Goal: Ask a question

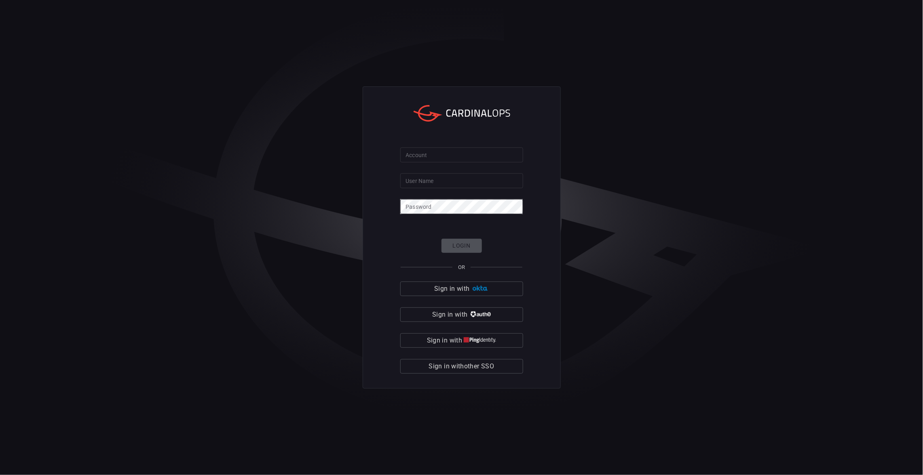
type input "Alejandro.Castillo"
click at [486, 287] on img "button" at bounding box center [479, 289] width 17 height 6
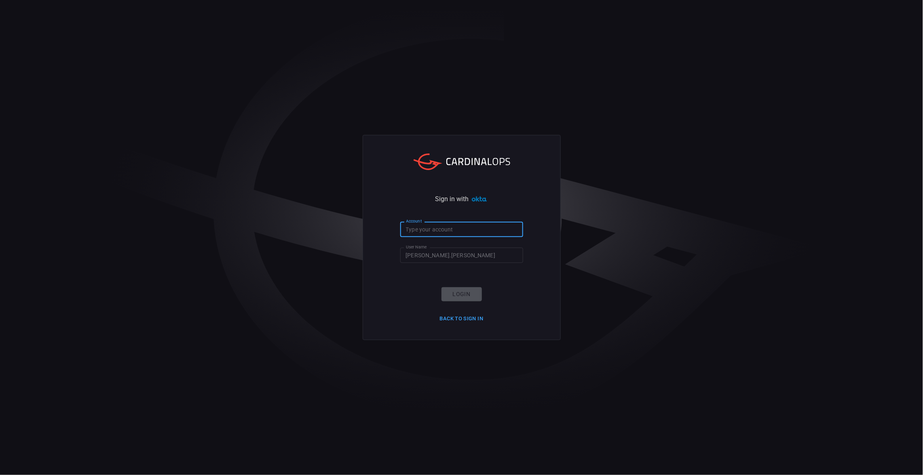
click at [459, 232] on input "Account" at bounding box center [461, 229] width 123 height 15
type input "cna"
click at [457, 289] on button "Login" at bounding box center [462, 294] width 40 height 14
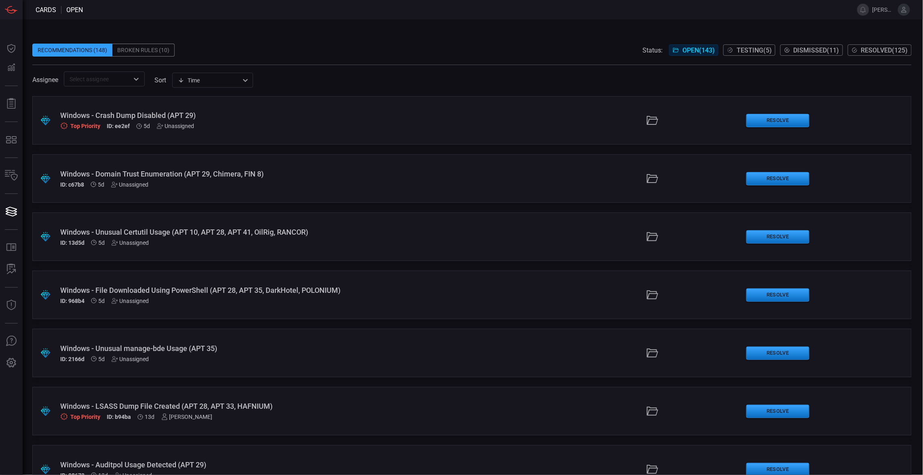
click at [186, 131] on div ".suggested_cards_icon{fill:url(#suggested_cards_icon);} Windows - Crash Dump Di…" at bounding box center [471, 120] width 879 height 49
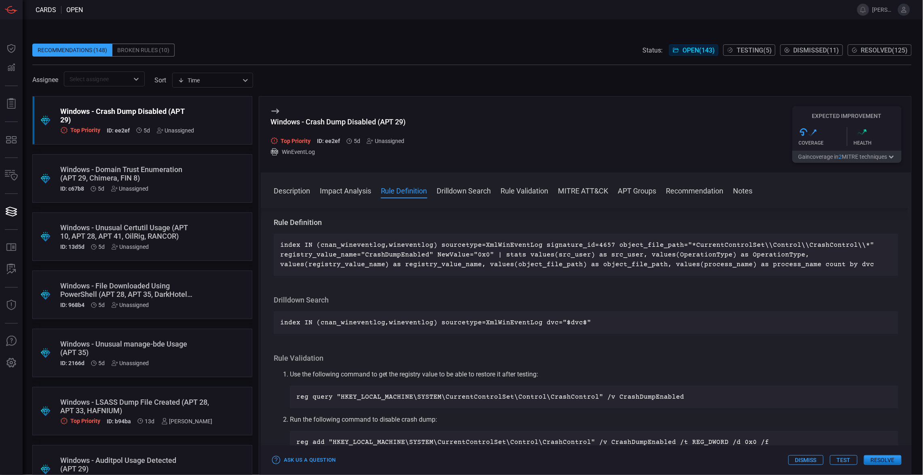
scroll to position [282, 0]
click at [472, 256] on p "index IN (cnan_wineventlog,wineventlog) sourcetype=XmlWinEventLog signature_id=…" at bounding box center [586, 254] width 612 height 29
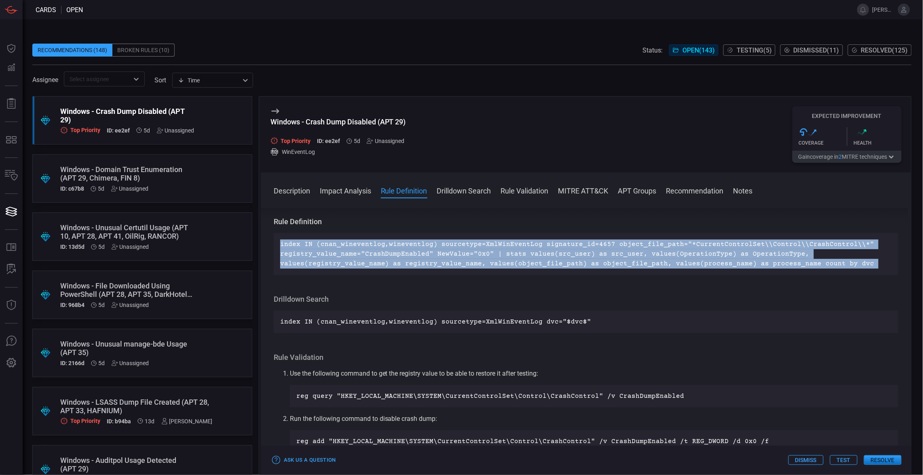
click at [472, 256] on p "index IN (cnan_wineventlog,wineventlog) sourcetype=XmlWinEventLog signature_id=…" at bounding box center [586, 254] width 612 height 29
click at [471, 256] on p "index IN (cnan_wineventlog,wineventlog) sourcetype=XmlWinEventLog signature_id=…" at bounding box center [586, 254] width 612 height 29
copy p "index IN (cnan_wineventlog,wineventlog) sourcetype=XmlWinEventLog signature_id=…"
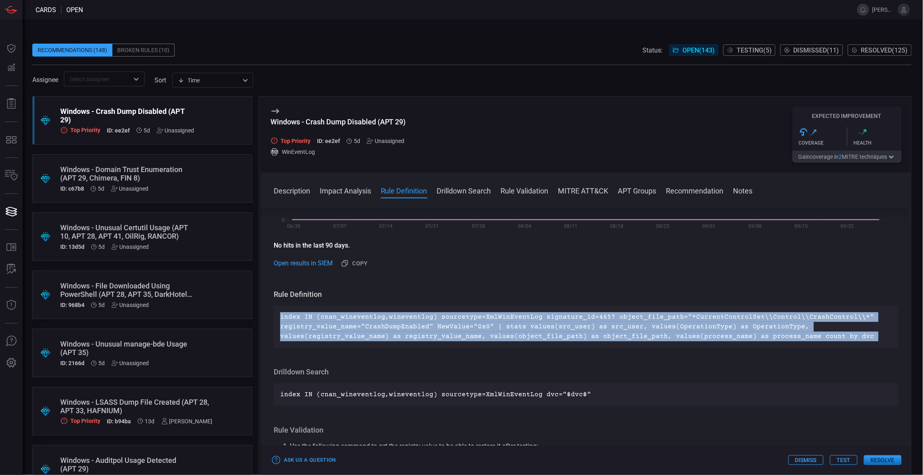
scroll to position [204, 0]
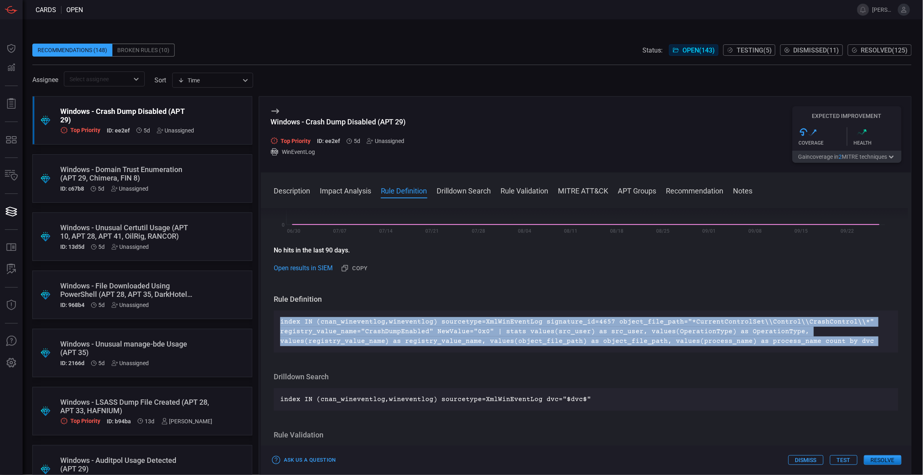
copy p "index IN (cnan_wineventlog,wineventlog) sourcetype=XmlWinEventLog signature_id=…"
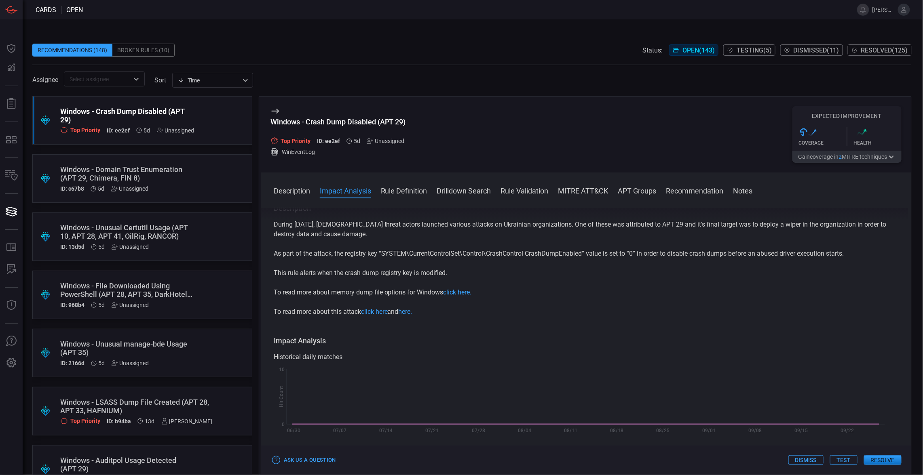
scroll to position [0, 0]
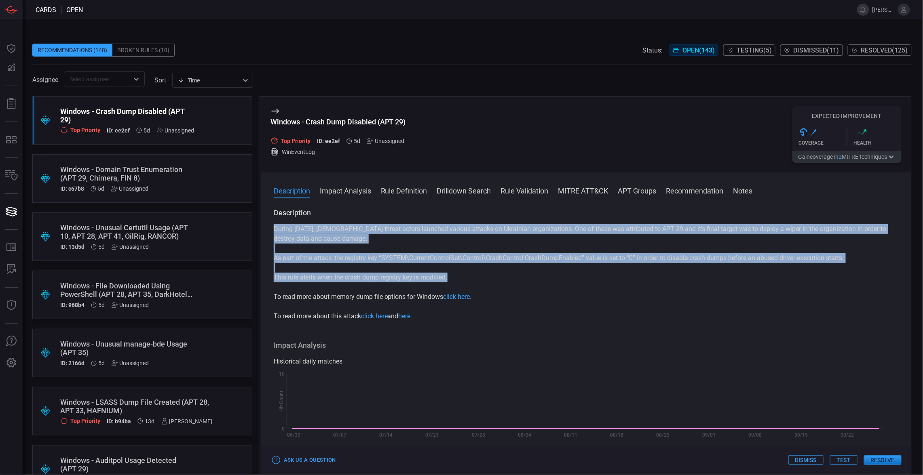
drag, startPoint x: 460, startPoint y: 279, endPoint x: 273, endPoint y: 234, distance: 192.5
click at [273, 234] on div "Description During February 2022, Russian threat actors launched various attack…" at bounding box center [586, 340] width 651 height 264
copy div "During February 2022, Russian threat actors launched various attacks on Ukraini…"
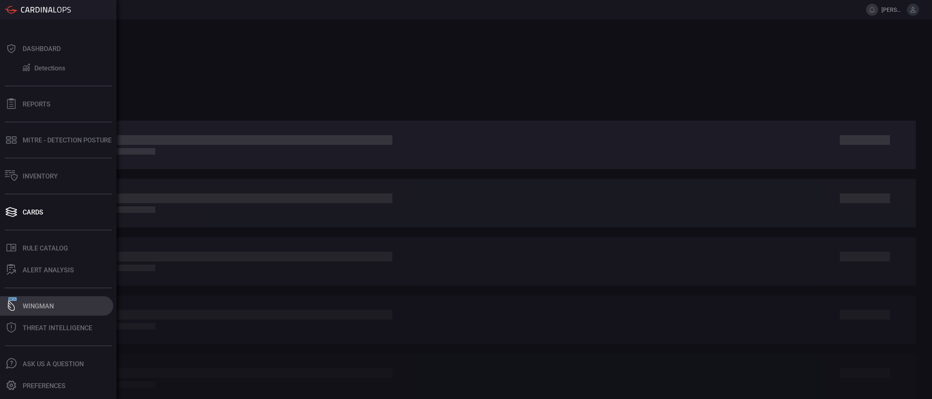
click at [12, 303] on icon at bounding box center [11, 305] width 7 height 11
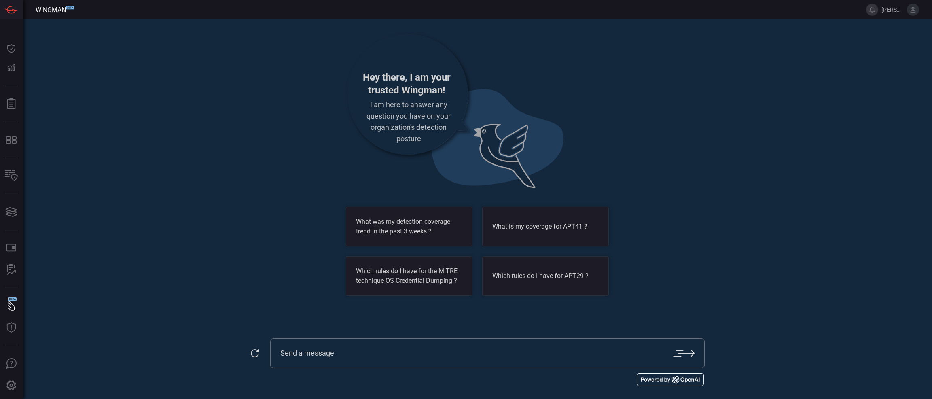
click at [353, 352] on input "text" at bounding box center [476, 353] width 393 height 10
paste input "T1562 : Impair Defenses (suggested as primary) T1490 : Inhibit System Recovery …"
click at [634, 353] on input "Do we have any detection for the following mitre techniques: T1562 : Impair Def…" at bounding box center [476, 353] width 393 height 10
click at [507, 352] on input "Do we have any detection for the following mitre techniques: T1562 : Impair Def…" at bounding box center [476, 353] width 393 height 10
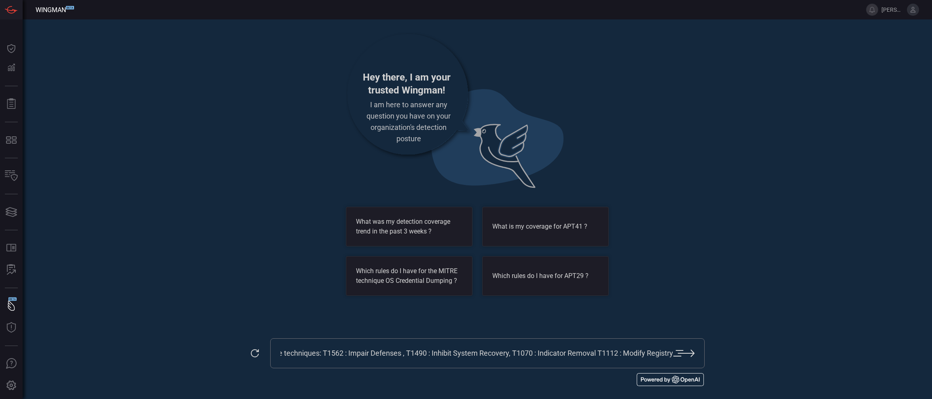
click at [595, 351] on input "Do we have any detection for the following mitre techniques: T1562 : Impair Def…" at bounding box center [476, 353] width 393 height 10
type input "Do we have any detection for the following mitre techniques: T1562 : Impair Def…"
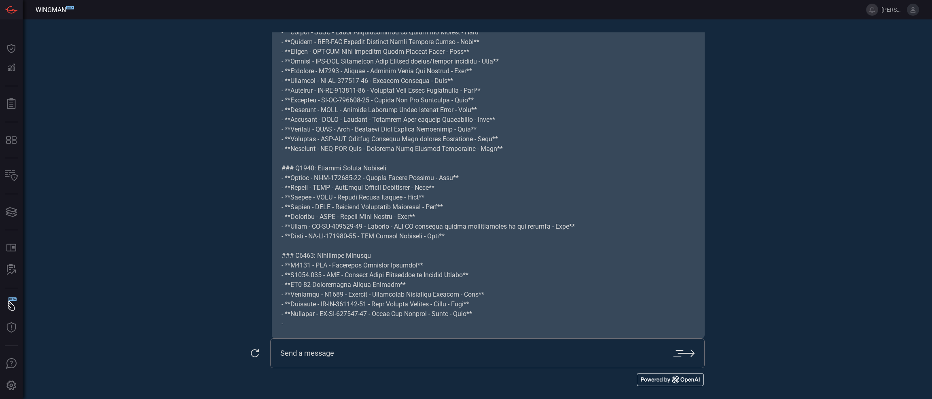
scroll to position [228, 0]
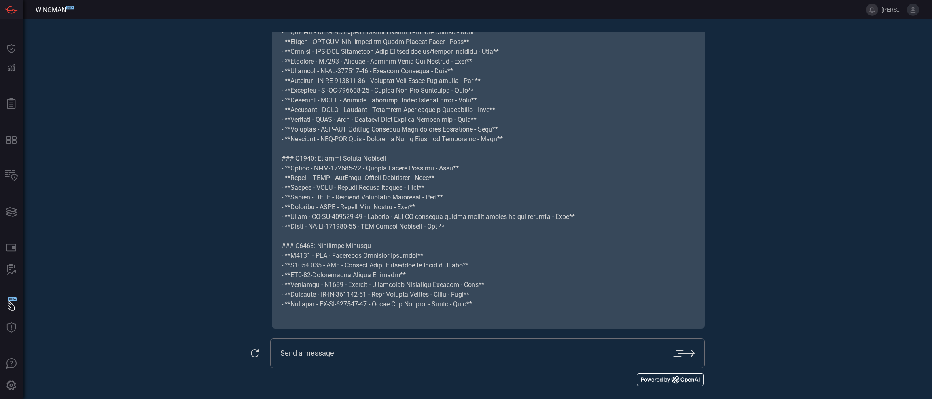
click at [368, 352] on input "text" at bounding box center [476, 353] width 393 height 10
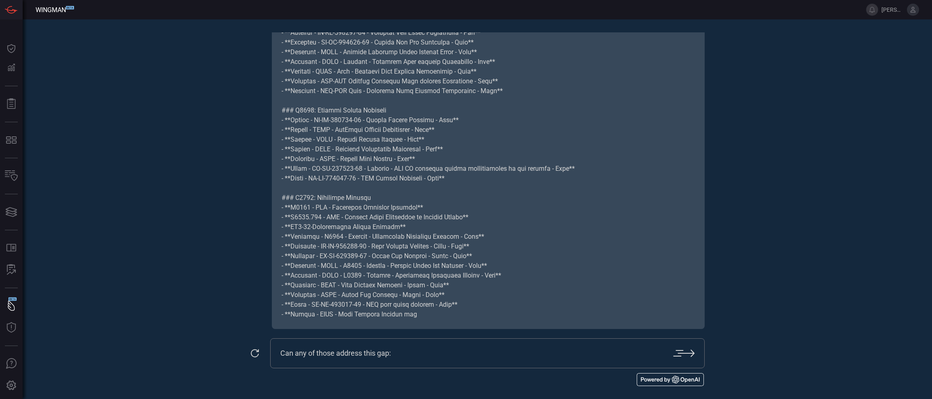
paste input "During [DATE], [DEMOGRAPHIC_DATA] threat actors launched various attacks on Ukr…"
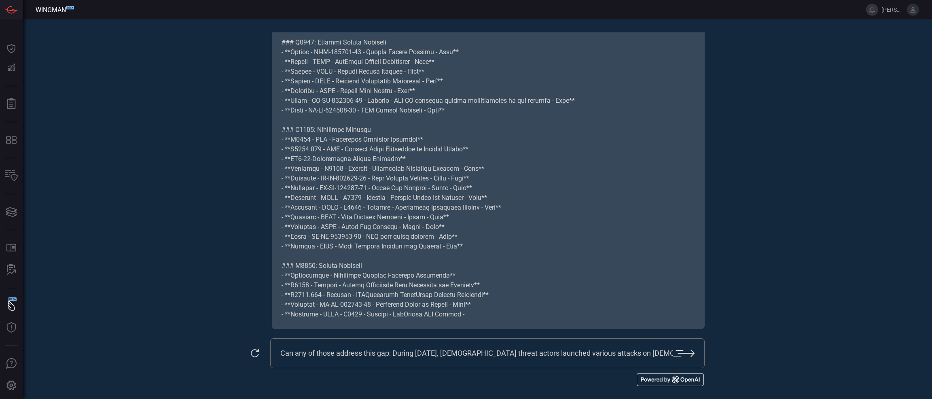
scroll to position [363, 0]
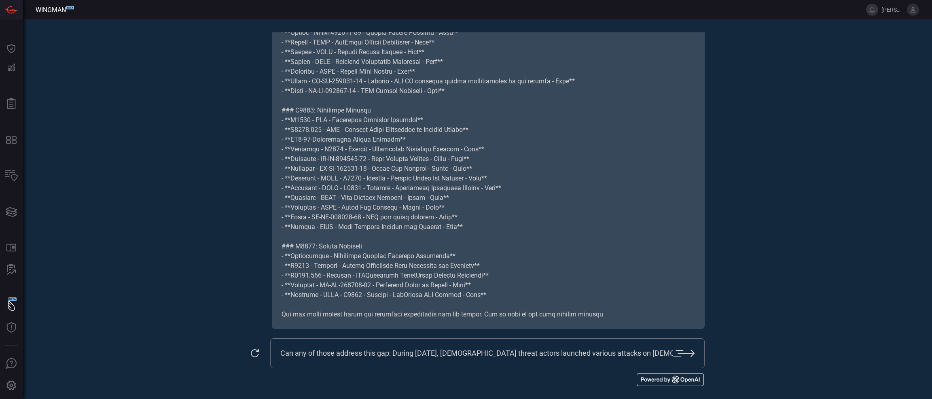
click at [385, 352] on input "Can any of those address this gap: During [DATE], [DEMOGRAPHIC_DATA] threat act…" at bounding box center [476, 353] width 393 height 10
type input "Can any of those address this finding we have: During [DATE], [DEMOGRAPHIC_DATA…"
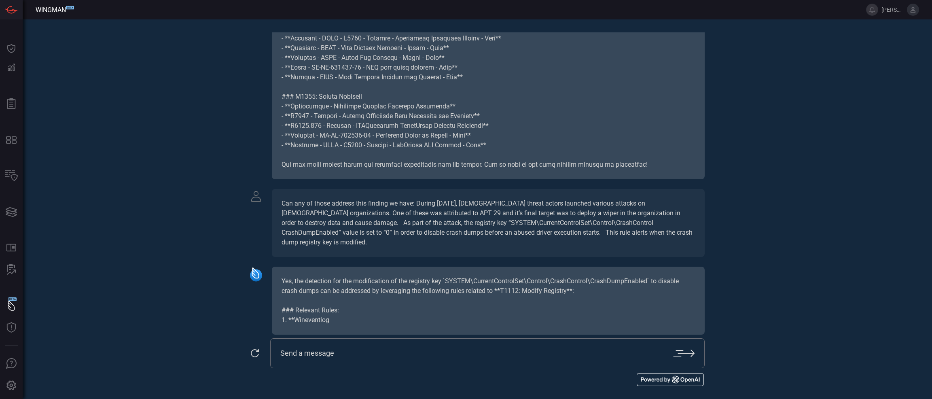
scroll to position [519, 0]
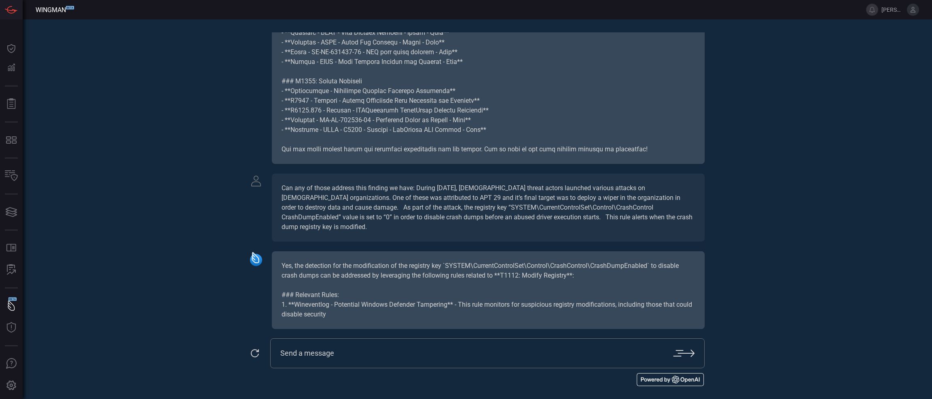
click at [555, 228] on div "Can any of those address this finding we have: During [DATE], [DEMOGRAPHIC_DATA…" at bounding box center [488, 207] width 433 height 68
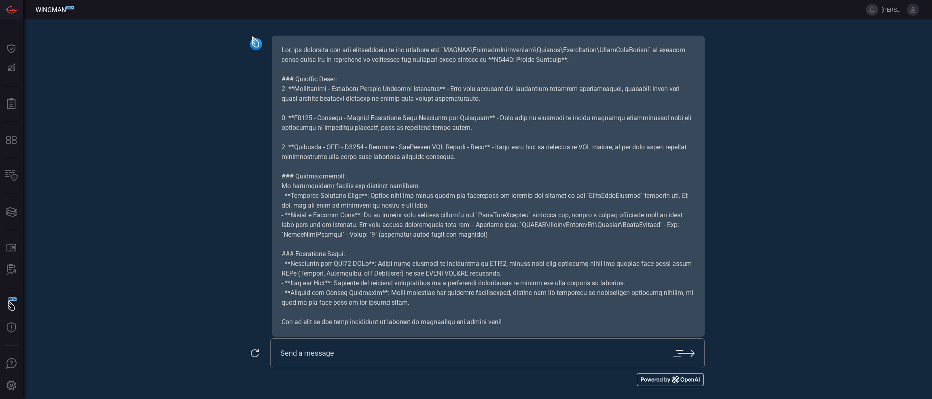
scroll to position [752, 0]
